Goal: Information Seeking & Learning: Learn about a topic

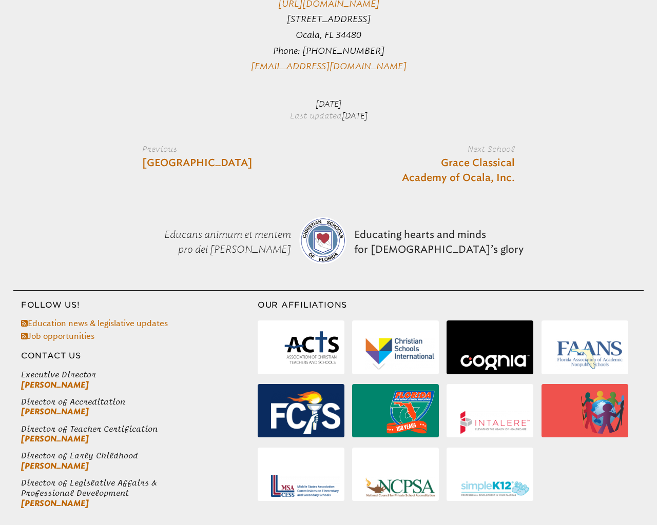
scroll to position [672, 0]
type input "********"
type input "*"
type input "**********"
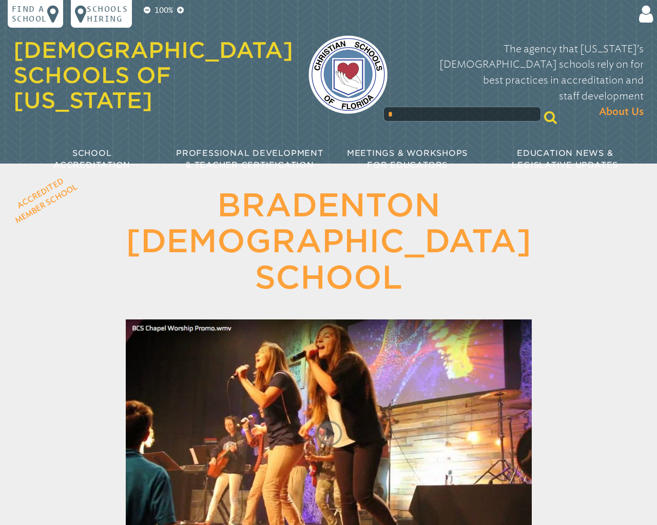
scroll to position [1399, 0]
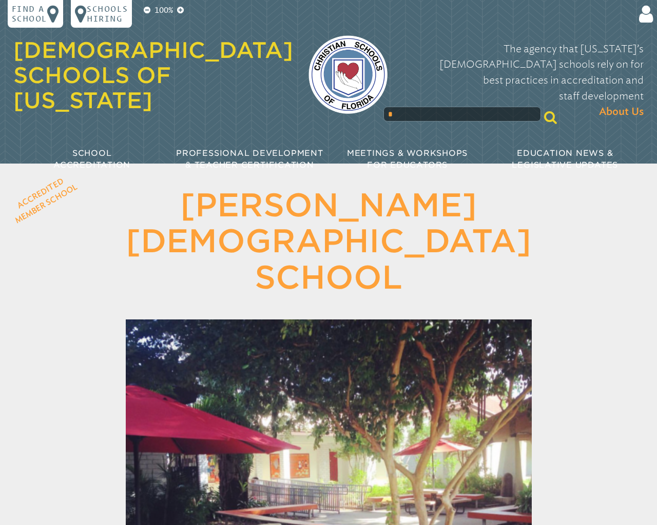
scroll to position [991, 0]
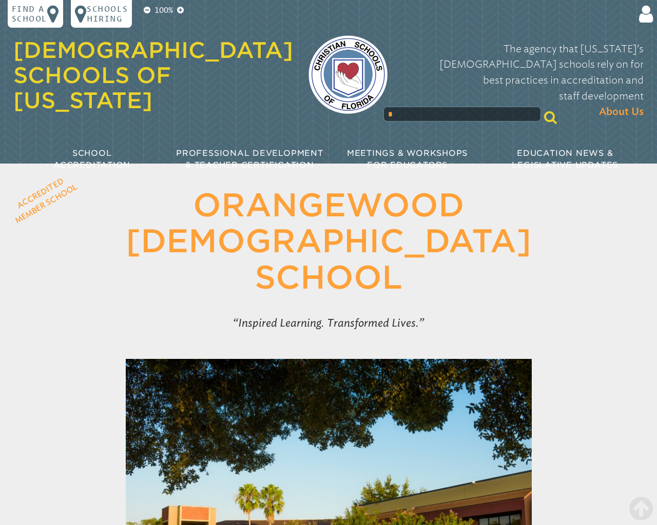
scroll to position [764, 0]
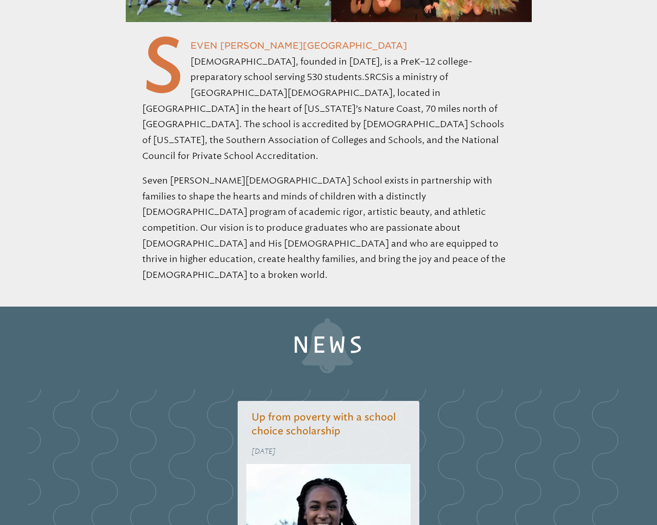
scroll to position [878, 0]
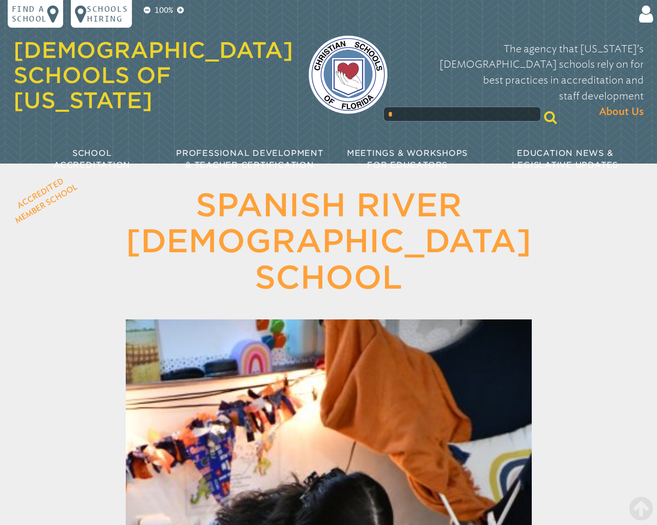
scroll to position [612, 0]
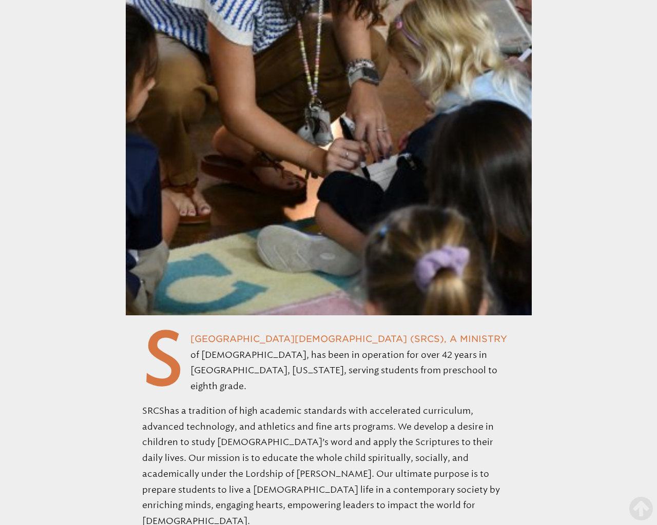
scroll to position [1816, 0]
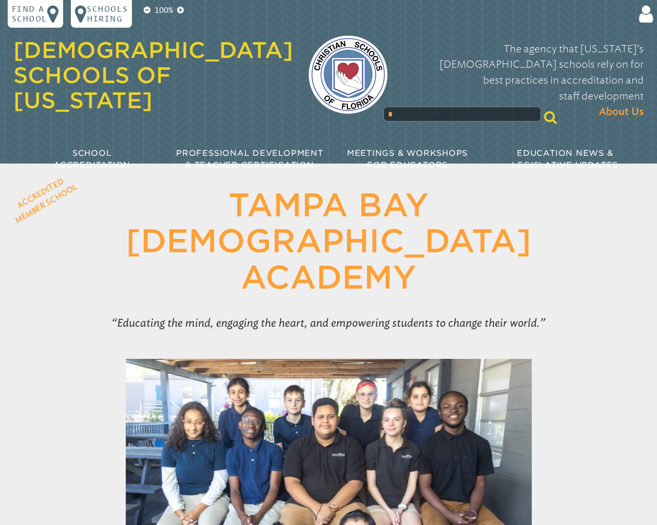
scroll to position [1677, 0]
